Goal: Task Accomplishment & Management: Use online tool/utility

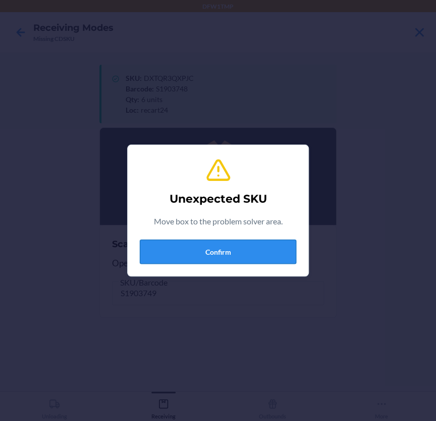
click at [211, 252] on button "Confirm" at bounding box center [218, 251] width 156 height 24
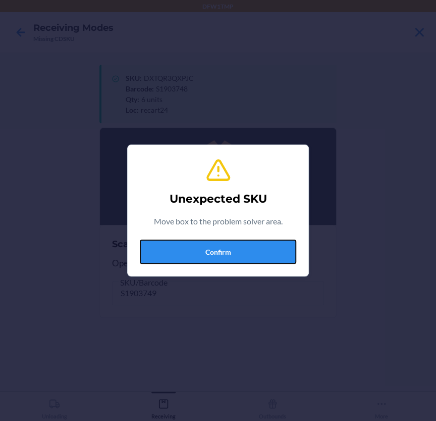
click at [211, 252] on button "Confirm" at bounding box center [218, 251] width 156 height 24
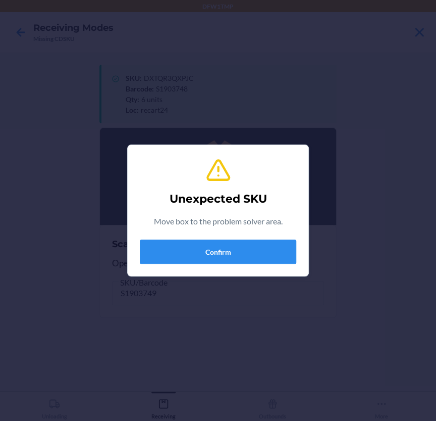
click at [197, 220] on p "Move box to the problem solver area." at bounding box center [218, 221] width 129 height 12
click at [193, 255] on button "Confirm" at bounding box center [218, 251] width 156 height 24
click at [208, 255] on button "Confirm" at bounding box center [218, 251] width 156 height 24
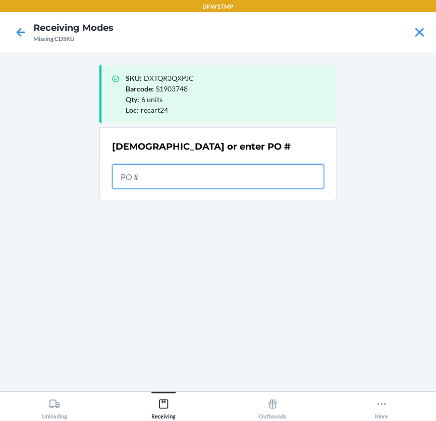
click at [213, 166] on input "text" at bounding box center [218, 176] width 212 height 24
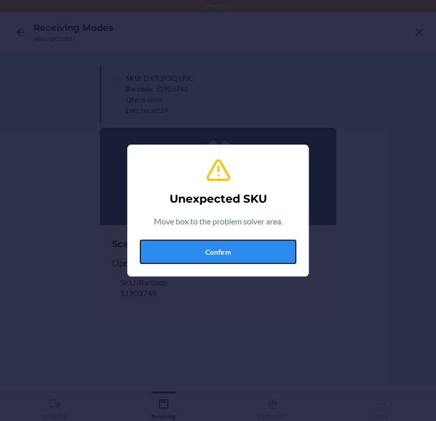
click at [246, 250] on button "Confirm" at bounding box center [218, 251] width 156 height 24
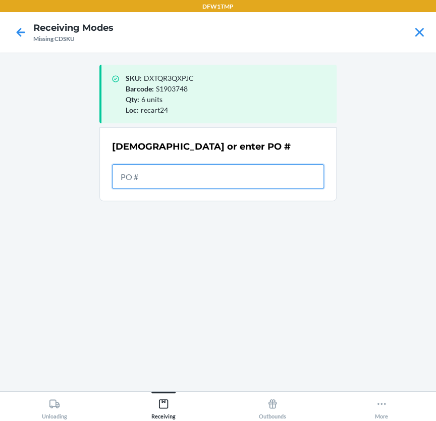
click at [252, 172] on input "text" at bounding box center [218, 176] width 212 height 24
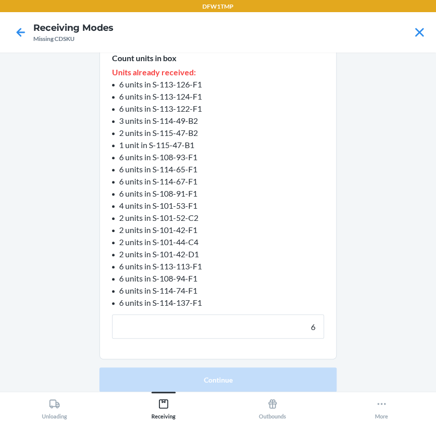
scroll to position [112, 0]
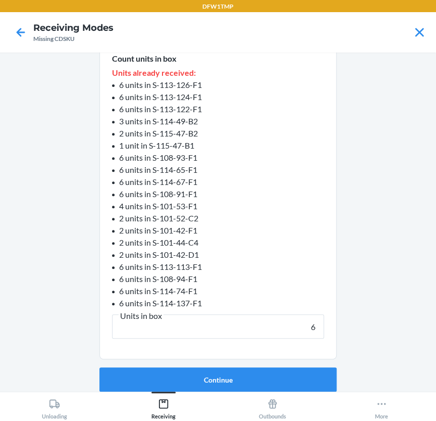
type input "6"
click at [99, 367] on button "Continue" at bounding box center [217, 379] width 237 height 24
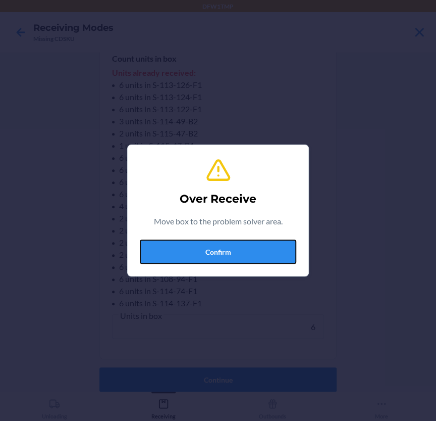
click at [266, 246] on button "Confirm" at bounding box center [218, 251] width 156 height 24
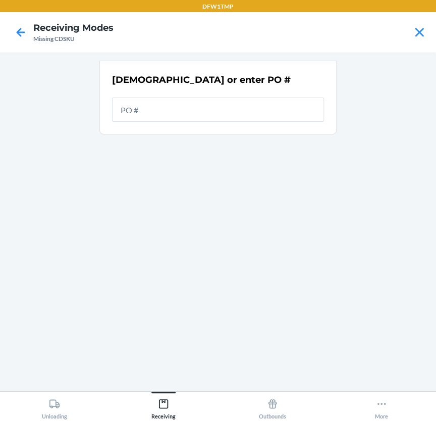
click at [357, 204] on main "[DEMOGRAPHIC_DATA] or enter PO #" at bounding box center [218, 222] width 436 height 338
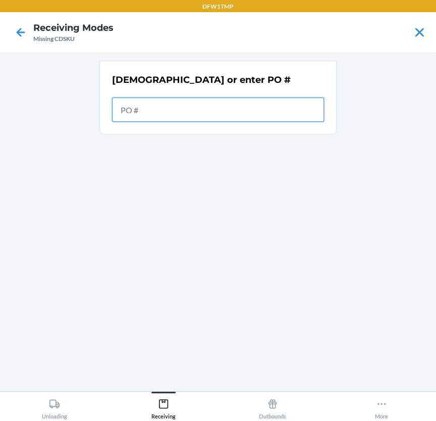
click at [259, 110] on input "text" at bounding box center [218, 109] width 212 height 24
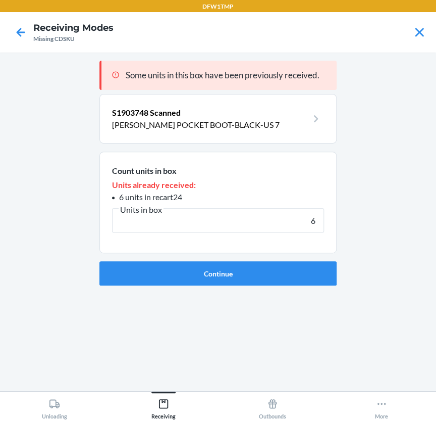
type input "6"
click at [99, 261] on button "Continue" at bounding box center [217, 273] width 237 height 24
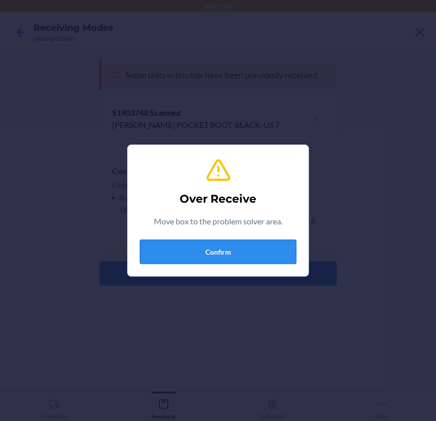
click at [293, 245] on button "Confirm" at bounding box center [218, 251] width 156 height 24
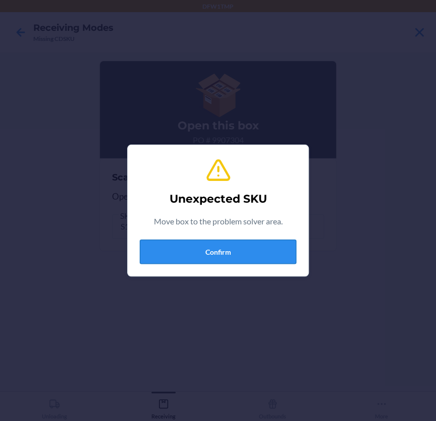
click at [220, 259] on button "Confirm" at bounding box center [218, 251] width 156 height 24
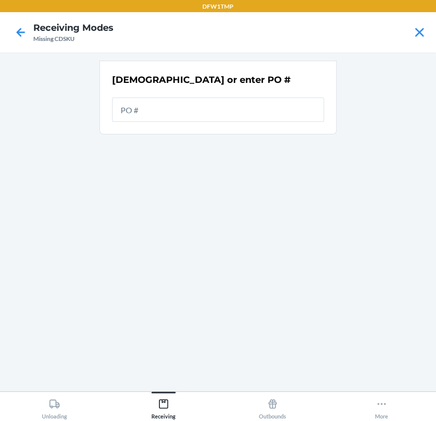
click at [220, 257] on div "[DEMOGRAPHIC_DATA] or enter PO #" at bounding box center [217, 222] width 237 height 322
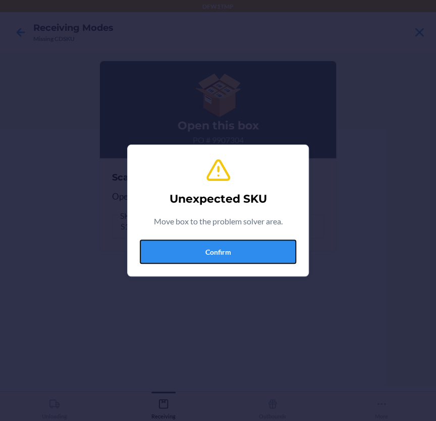
click at [222, 257] on button "Confirm" at bounding box center [218, 251] width 156 height 24
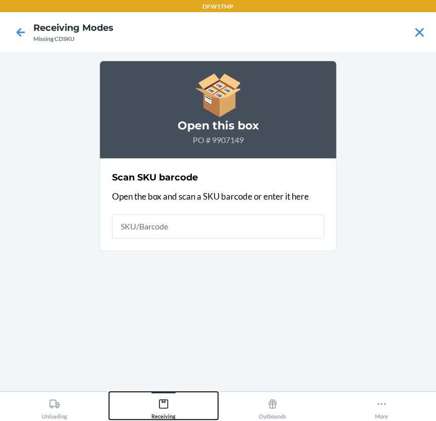
click at [181, 410] on button "Receiving" at bounding box center [163, 405] width 109 height 28
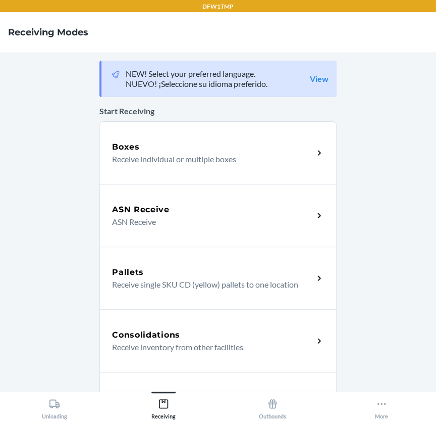
click at [176, 209] on div "ASN Receive" at bounding box center [212, 209] width 201 height 12
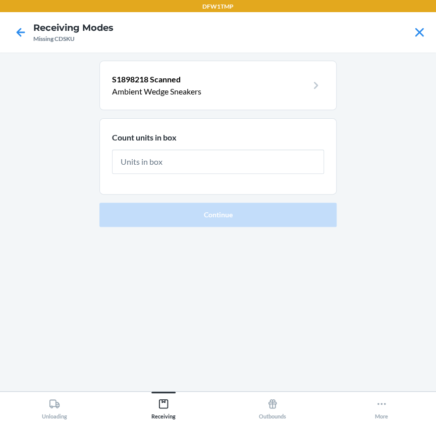
type input "6"
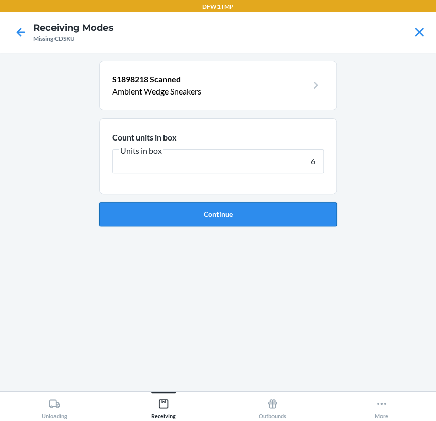
click button "Continue" at bounding box center [217, 214] width 237 height 24
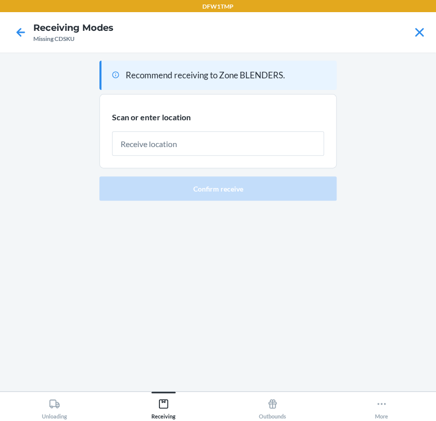
click at [187, 276] on div "Recommend receiving to Zone BLENDERS. Scan or enter location [GEOGRAPHIC_DATA] …" at bounding box center [217, 222] width 237 height 322
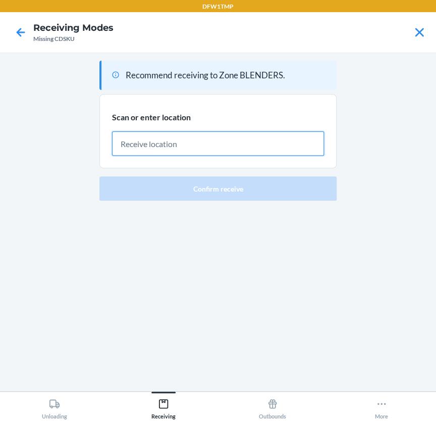
click at [181, 145] on input "text" at bounding box center [218, 143] width 212 height 24
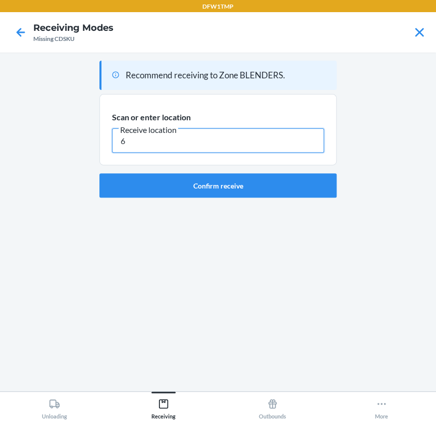
type input "6"
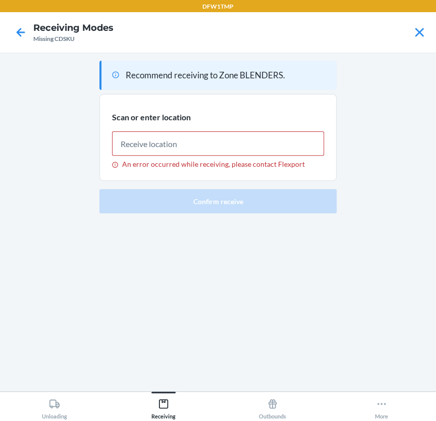
click at [11, 35] on div at bounding box center [20, 32] width 25 height 25
click at [19, 29] on icon at bounding box center [20, 32] width 17 height 17
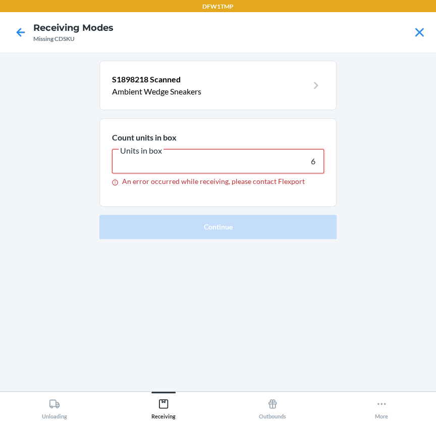
click at [314, 158] on input "6" at bounding box center [218, 161] width 212 height 24
click at [320, 155] on input "6" at bounding box center [218, 161] width 212 height 24
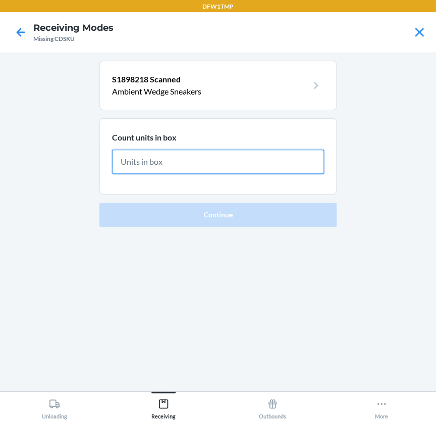
type input "9"
type input "6"
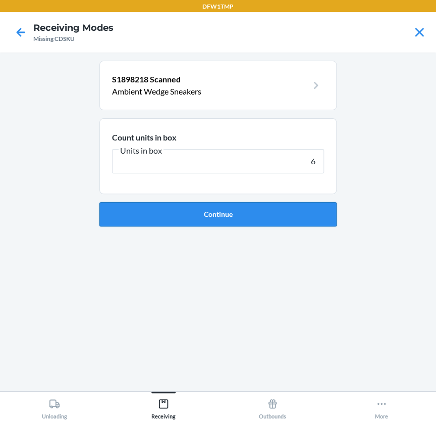
click at [303, 212] on button "Continue" at bounding box center [217, 214] width 237 height 24
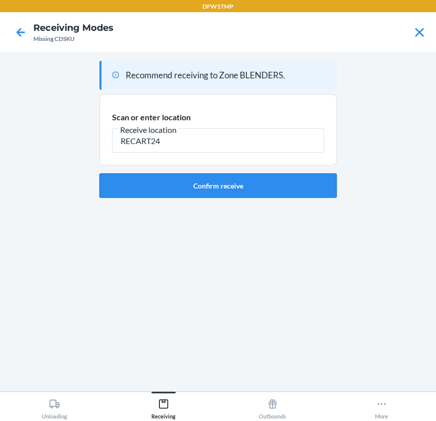
type input "RECART24"
click at [261, 185] on button "Confirm receive" at bounding box center [217, 185] width 237 height 24
